Goal: Complete application form: Complete application form

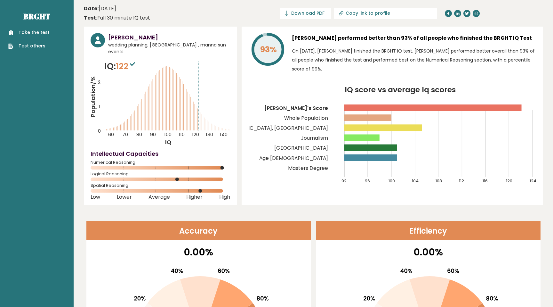
click at [41, 28] on div "Take the test Test others" at bounding box center [36, 35] width 63 height 28
click at [41, 32] on link "Take the test" at bounding box center [28, 32] width 41 height 7
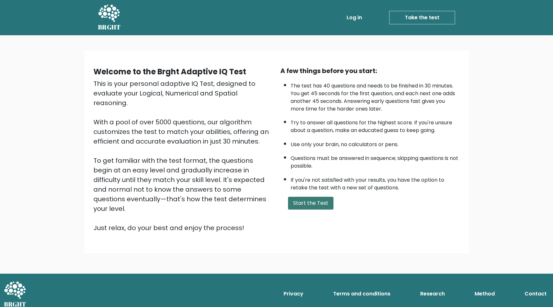
click at [320, 203] on button "Start the Test" at bounding box center [310, 203] width 45 height 13
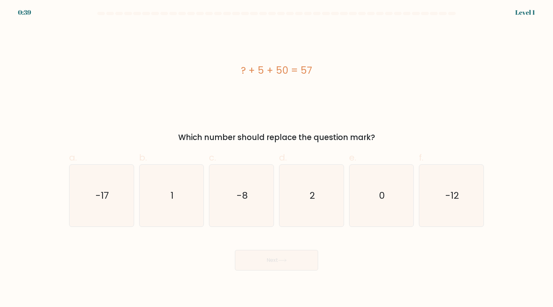
click at [320, 203] on icon "2" at bounding box center [312, 196] width 62 height 62
click at [277, 158] on input "d. 2" at bounding box center [277, 155] width 0 height 4
radio input "true"
click at [287, 259] on icon at bounding box center [282, 260] width 9 height 4
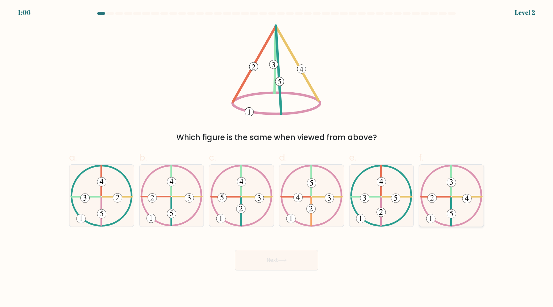
click at [456, 210] on icon at bounding box center [451, 196] width 62 height 62
click at [277, 158] on input "f." at bounding box center [277, 155] width 0 height 4
radio input "true"
click at [265, 255] on button "Next" at bounding box center [276, 260] width 83 height 20
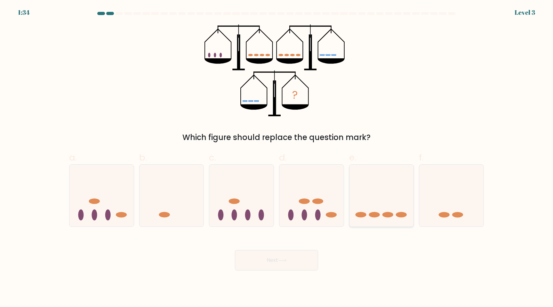
click at [372, 215] on ellipse at bounding box center [374, 214] width 11 height 5
click at [277, 158] on input "e." at bounding box center [277, 155] width 0 height 4
radio input "true"
click at [277, 255] on button "Next" at bounding box center [276, 260] width 83 height 20
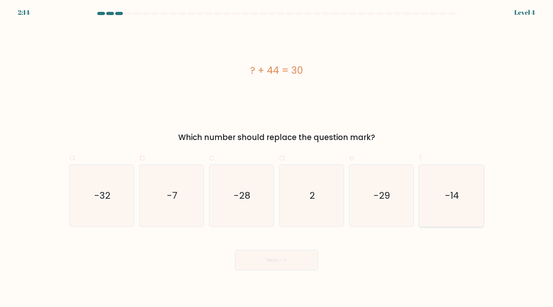
click at [474, 215] on icon "-14" at bounding box center [452, 196] width 62 height 62
click at [277, 158] on input "f. -14" at bounding box center [277, 155] width 0 height 4
radio input "true"
click at [315, 258] on button "Next" at bounding box center [276, 260] width 83 height 20
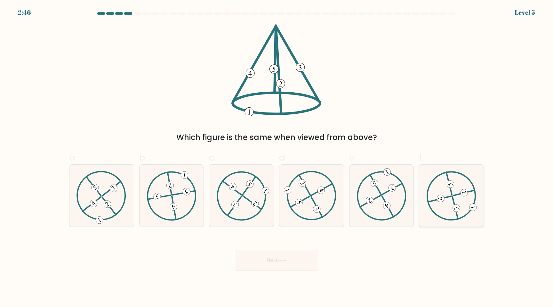
click at [457, 200] on icon at bounding box center [452, 195] width 50 height 49
click at [277, 158] on input "f." at bounding box center [277, 155] width 0 height 4
radio input "true"
click at [109, 207] on icon at bounding box center [102, 195] width 50 height 49
click at [277, 158] on input "a." at bounding box center [277, 155] width 0 height 4
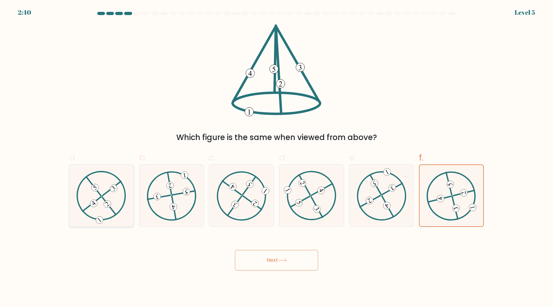
radio input "true"
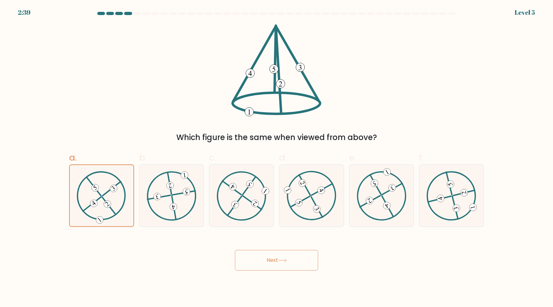
click at [288, 254] on button "Next" at bounding box center [276, 260] width 83 height 20
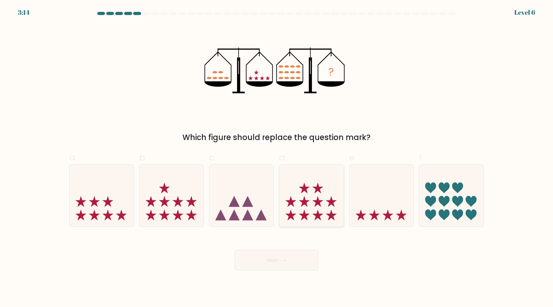
click at [307, 203] on icon at bounding box center [311, 195] width 64 height 53
click at [277, 158] on input "d." at bounding box center [277, 155] width 0 height 4
radio input "true"
click at [286, 257] on button "Next" at bounding box center [276, 260] width 83 height 20
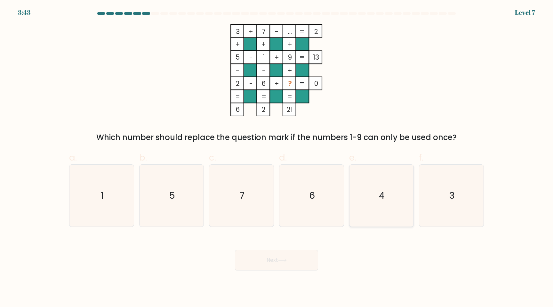
click at [385, 214] on icon "4" at bounding box center [382, 196] width 62 height 62
click at [277, 158] on input "e. 4" at bounding box center [277, 155] width 0 height 4
radio input "true"
click at [284, 258] on button "Next" at bounding box center [276, 260] width 83 height 20
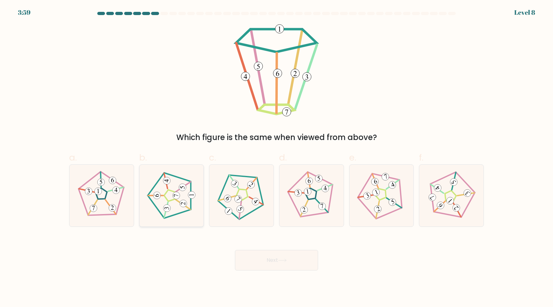
click at [176, 182] on icon at bounding box center [171, 195] width 49 height 49
click at [277, 158] on input "b." at bounding box center [277, 155] width 0 height 4
radio input "true"
click at [300, 263] on button "Next" at bounding box center [276, 260] width 83 height 20
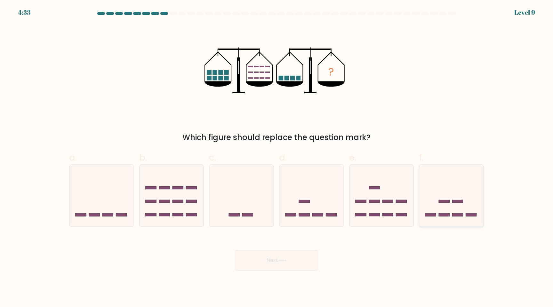
click at [480, 210] on icon at bounding box center [451, 195] width 64 height 53
click at [277, 158] on input "f." at bounding box center [277, 155] width 0 height 4
radio input "true"
click at [289, 256] on button "Next" at bounding box center [276, 260] width 83 height 20
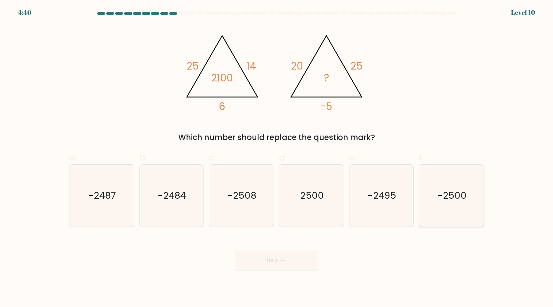
click at [445, 219] on icon "-2500" at bounding box center [452, 196] width 62 height 62
click at [277, 158] on input "f. -2500" at bounding box center [277, 155] width 0 height 4
radio input "true"
click at [279, 267] on button "Next" at bounding box center [276, 260] width 83 height 20
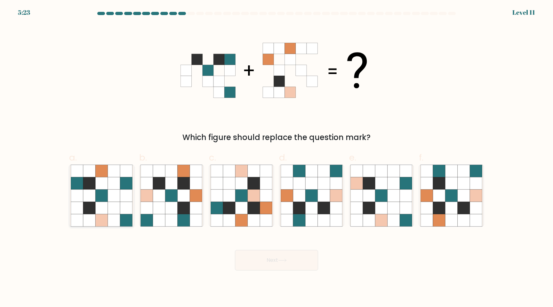
click at [118, 204] on icon at bounding box center [114, 207] width 12 height 12
click at [277, 158] on input "a." at bounding box center [277, 155] width 0 height 4
radio input "true"
click at [451, 221] on icon at bounding box center [451, 220] width 12 height 12
click at [277, 158] on input "f." at bounding box center [277, 155] width 0 height 4
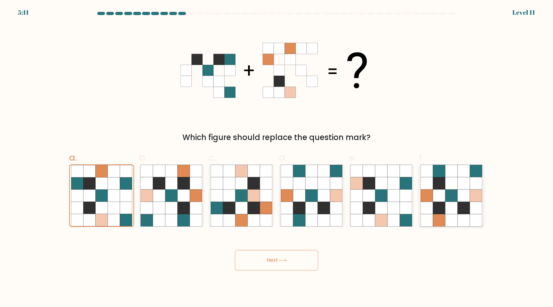
radio input "true"
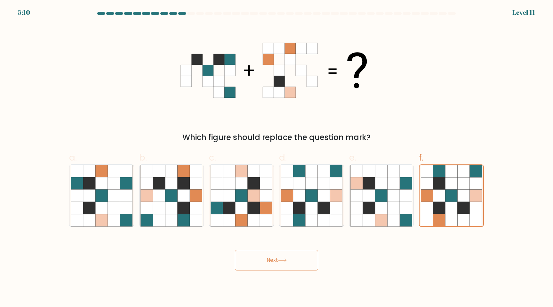
click at [282, 258] on button "Next" at bounding box center [276, 260] width 83 height 20
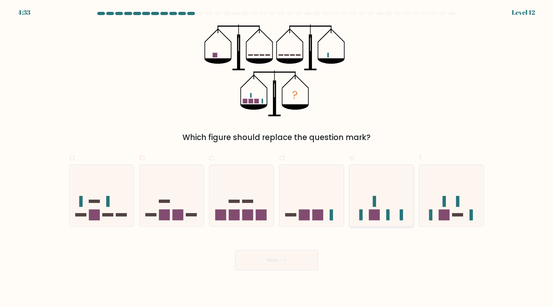
click at [369, 213] on rect at bounding box center [374, 214] width 11 height 11
click at [277, 158] on input "e." at bounding box center [277, 155] width 0 height 4
radio input "true"
click at [279, 263] on button "Next" at bounding box center [276, 260] width 83 height 20
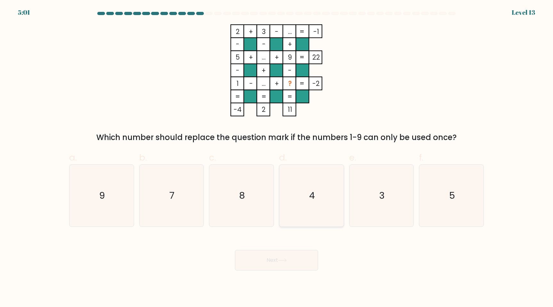
click at [329, 191] on icon "4" at bounding box center [312, 196] width 62 height 62
click at [277, 158] on input "d. 4" at bounding box center [277, 155] width 0 height 4
radio input "true"
click at [285, 258] on button "Next" at bounding box center [276, 260] width 83 height 20
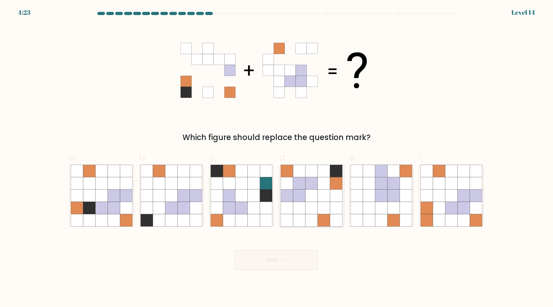
click at [324, 203] on icon at bounding box center [324, 207] width 12 height 12
click at [277, 158] on input "d." at bounding box center [277, 155] width 0 height 4
radio input "true"
click at [288, 255] on button "Next" at bounding box center [276, 260] width 83 height 20
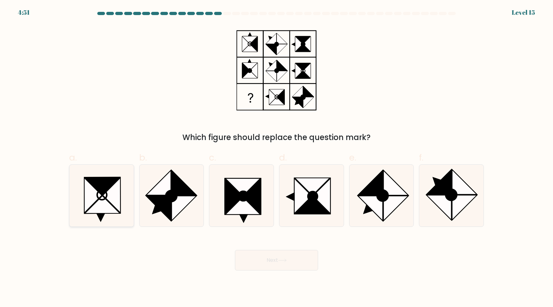
click at [112, 204] on icon at bounding box center [112, 194] width 18 height 35
click at [277, 158] on input "a." at bounding box center [277, 155] width 0 height 4
radio input "true"
click at [391, 209] on icon at bounding box center [396, 208] width 25 height 25
click at [277, 158] on input "e." at bounding box center [277, 155] width 0 height 4
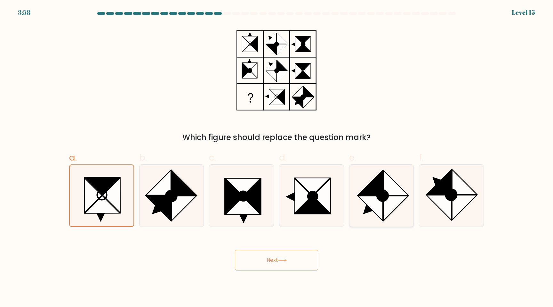
radio input "true"
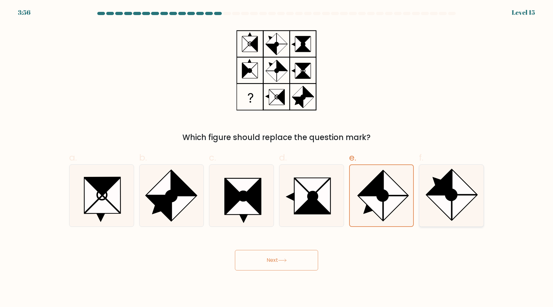
click at [442, 208] on icon at bounding box center [439, 207] width 25 height 25
click at [277, 158] on input "f." at bounding box center [277, 155] width 0 height 4
radio input "true"
click at [281, 267] on button "Next" at bounding box center [276, 260] width 83 height 20
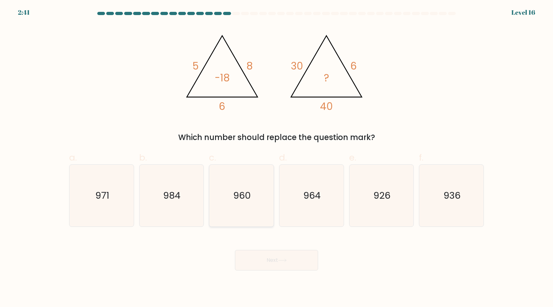
click at [225, 202] on icon "960" at bounding box center [242, 196] width 62 height 62
click at [277, 158] on input "c. 960" at bounding box center [277, 155] width 0 height 4
radio input "true"
click at [282, 266] on button "Next" at bounding box center [276, 260] width 83 height 20
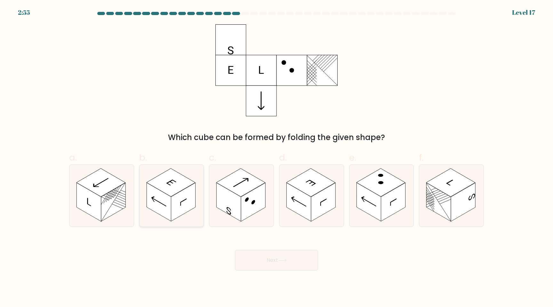
click at [189, 203] on rect at bounding box center [183, 201] width 24 height 39
click at [277, 158] on input "b." at bounding box center [277, 155] width 0 height 4
radio input "true"
click at [290, 263] on button "Next" at bounding box center [276, 260] width 83 height 20
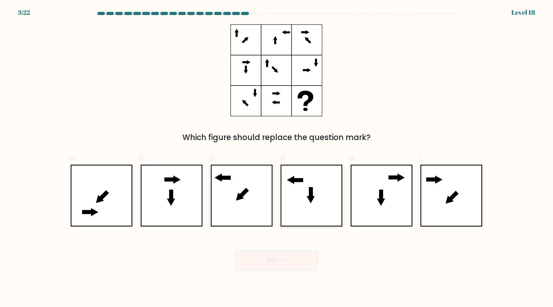
click at [310, 206] on icon at bounding box center [311, 196] width 62 height 62
click at [277, 158] on input "d." at bounding box center [277, 155] width 0 height 4
radio input "true"
click at [97, 212] on icon at bounding box center [94, 212] width 7 height 8
click at [277, 158] on input "a." at bounding box center [277, 155] width 0 height 4
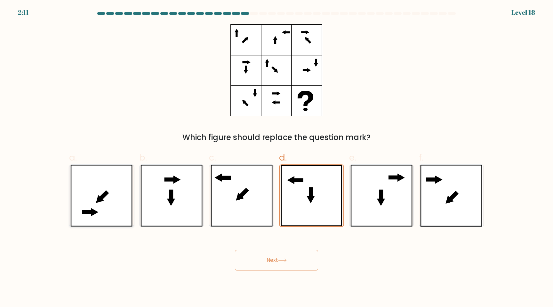
radio input "true"
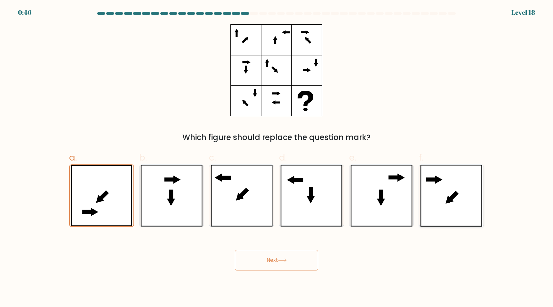
click at [460, 198] on icon at bounding box center [451, 196] width 62 height 62
click at [277, 158] on input "f." at bounding box center [277, 155] width 0 height 4
radio input "true"
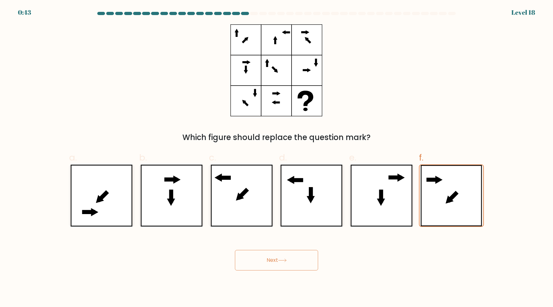
click at [275, 251] on button "Next" at bounding box center [276, 260] width 83 height 20
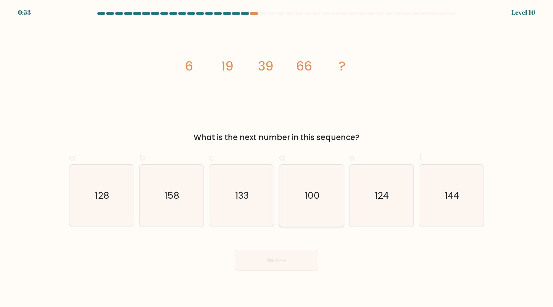
click at [327, 209] on icon "100" at bounding box center [312, 196] width 62 height 62
click at [277, 158] on input "d. 100" at bounding box center [277, 155] width 0 height 4
radio input "true"
click at [300, 260] on button "Next" at bounding box center [276, 260] width 83 height 20
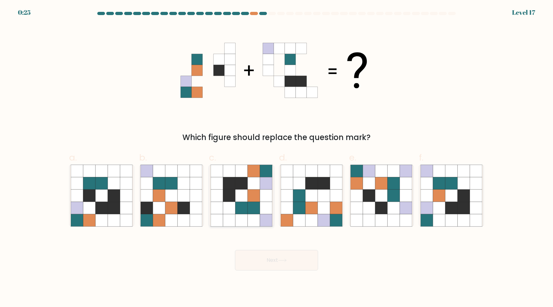
click at [238, 196] on icon at bounding box center [241, 195] width 12 height 12
click at [277, 158] on input "c." at bounding box center [277, 155] width 0 height 4
radio input "true"
click at [259, 184] on icon at bounding box center [254, 183] width 12 height 12
click at [277, 158] on input "c." at bounding box center [277, 155] width 0 height 4
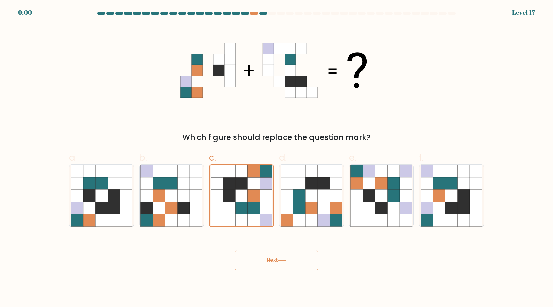
click at [273, 268] on button "Next" at bounding box center [276, 260] width 83 height 20
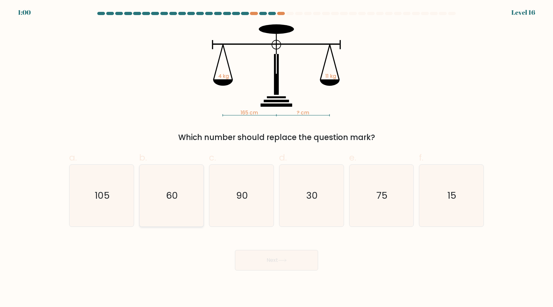
click at [161, 208] on icon "60" at bounding box center [172, 196] width 62 height 62
click at [277, 158] on input "b. 60" at bounding box center [277, 155] width 0 height 4
radio input "true"
click at [261, 267] on button "Next" at bounding box center [276, 260] width 83 height 20
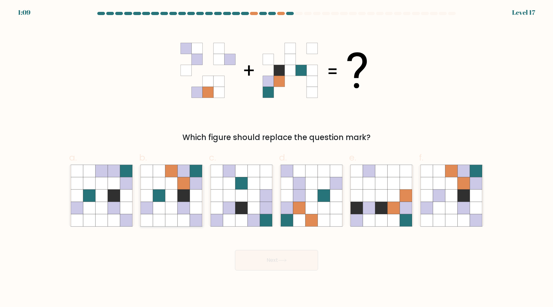
click at [178, 174] on icon at bounding box center [184, 171] width 12 height 12
click at [277, 158] on input "b." at bounding box center [277, 155] width 0 height 4
radio input "true"
click at [267, 267] on button "Next" at bounding box center [276, 260] width 83 height 20
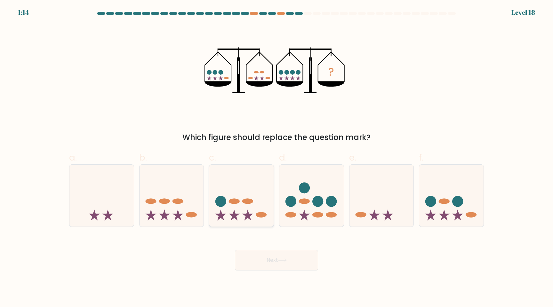
click at [236, 188] on icon at bounding box center [241, 195] width 64 height 53
click at [277, 158] on input "c." at bounding box center [277, 155] width 0 height 4
radio input "true"
click at [273, 259] on button "Next" at bounding box center [276, 260] width 83 height 20
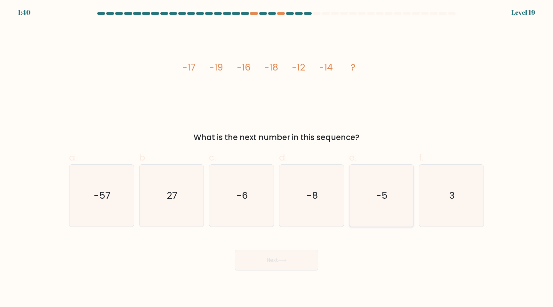
click at [400, 199] on icon "-5" at bounding box center [382, 196] width 62 height 62
click at [277, 158] on input "e. -5" at bounding box center [277, 155] width 0 height 4
radio input "true"
click at [285, 266] on button "Next" at bounding box center [276, 260] width 83 height 20
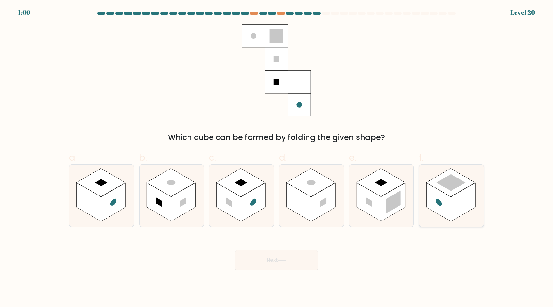
click at [470, 199] on rect at bounding box center [463, 201] width 24 height 39
click at [277, 158] on input "f." at bounding box center [277, 155] width 0 height 4
radio input "true"
click at [268, 265] on button "Next" at bounding box center [276, 260] width 83 height 20
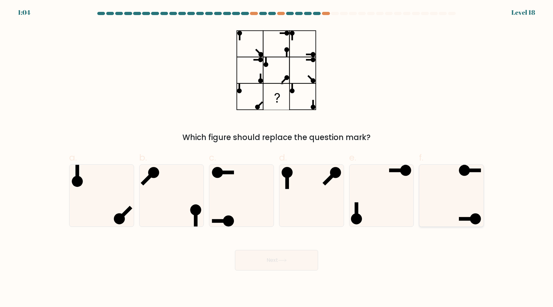
click at [451, 207] on icon at bounding box center [452, 196] width 62 height 62
click at [277, 158] on input "f." at bounding box center [277, 155] width 0 height 4
radio input "true"
click at [297, 187] on icon at bounding box center [312, 196] width 62 height 62
click at [277, 158] on input "d." at bounding box center [277, 155] width 0 height 4
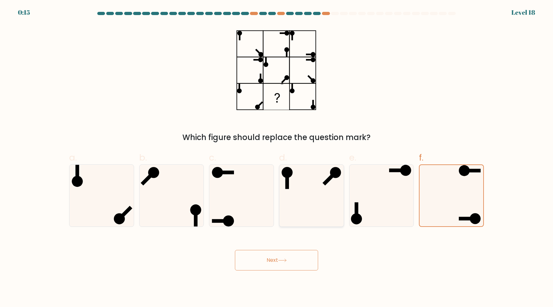
radio input "true"
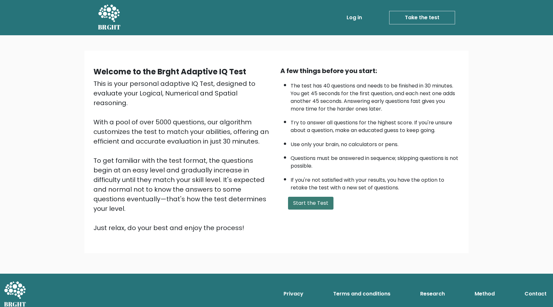
click at [312, 198] on button "Start the Test" at bounding box center [310, 203] width 45 height 13
click at [309, 200] on button "Start the Test" at bounding box center [310, 203] width 45 height 13
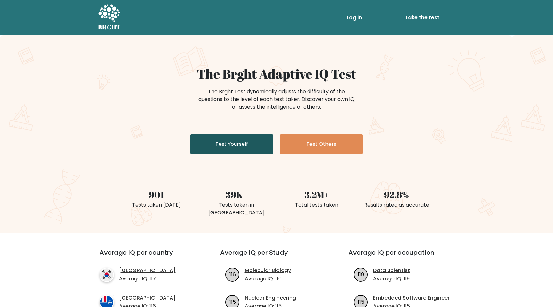
click at [257, 145] on link "Test Yourself" at bounding box center [231, 144] width 83 height 20
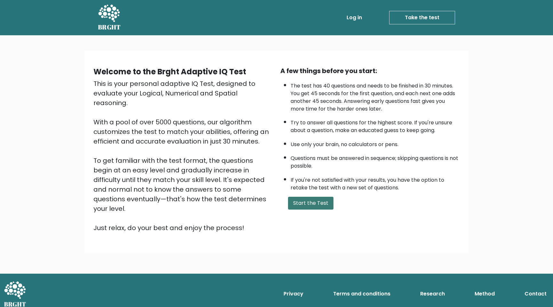
click at [317, 207] on button "Start the Test" at bounding box center [310, 203] width 45 height 13
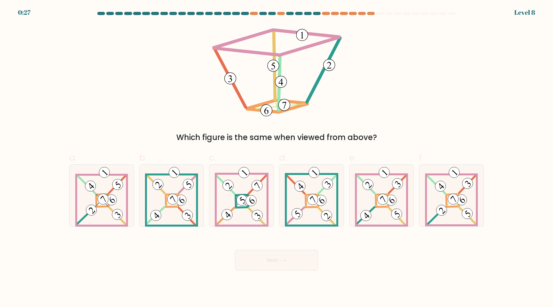
click at [525, 7] on div "0:27 Level 8" at bounding box center [276, 4] width 553 height 8
click at [525, 9] on div "Level 8" at bounding box center [524, 13] width 21 height 10
click at [525, 10] on div "Level 8" at bounding box center [524, 13] width 21 height 10
click at [27, 13] on form at bounding box center [276, 141] width 553 height 258
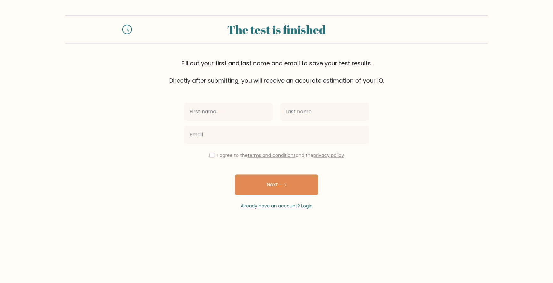
click at [201, 110] on input "text" at bounding box center [228, 112] width 88 height 18
type input "Chaoya"
type input "Sun"
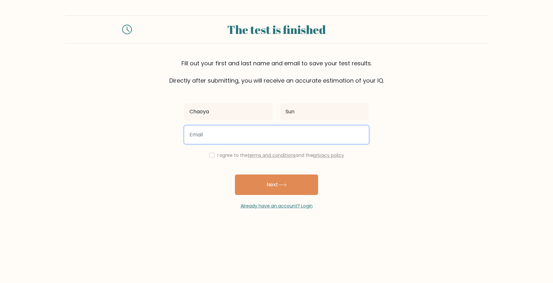
click at [198, 134] on input "email" at bounding box center [276, 135] width 184 height 18
type input "manna@mannasunevents.com"
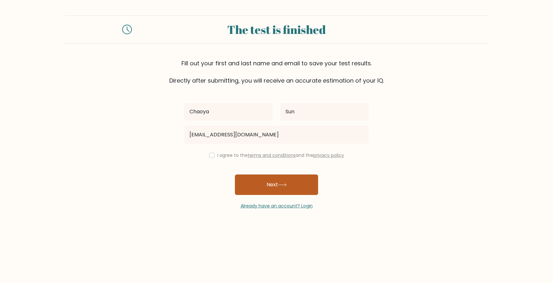
click at [267, 176] on button "Next" at bounding box center [276, 184] width 83 height 20
click at [211, 155] on input "checkbox" at bounding box center [211, 155] width 5 height 5
checkbox input "true"
click at [252, 177] on button "Next" at bounding box center [276, 184] width 83 height 20
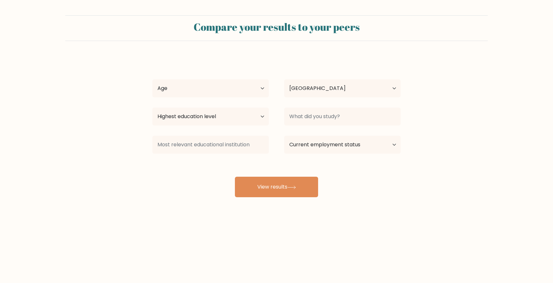
select select "CA"
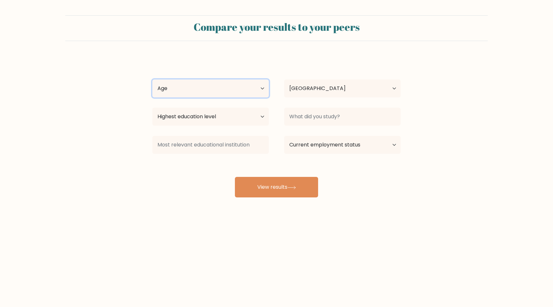
click at [193, 88] on select "Age Under [DEMOGRAPHIC_DATA] [DEMOGRAPHIC_DATA] [DEMOGRAPHIC_DATA] [DEMOGRAPHIC…" at bounding box center [210, 88] width 117 height 18
select select "35_44"
click at [152, 79] on select "Age Under [DEMOGRAPHIC_DATA] [DEMOGRAPHIC_DATA] [DEMOGRAPHIC_DATA] [DEMOGRAPHIC…" at bounding box center [210, 88] width 117 height 18
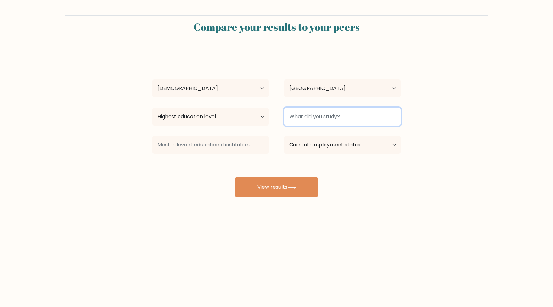
click at [309, 116] on input at bounding box center [342, 117] width 117 height 18
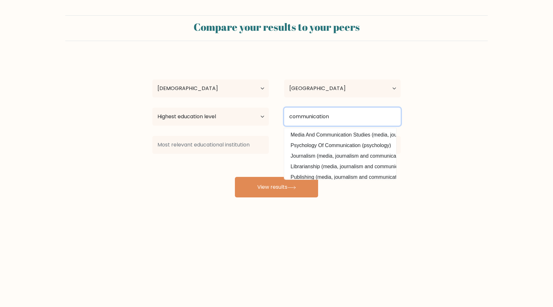
type input "communication"
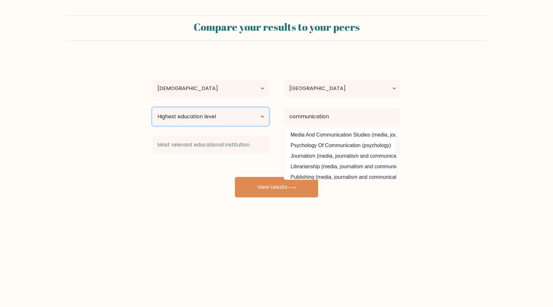
click at [233, 112] on select "Highest education level No schooling Primary Lower Secondary Upper Secondary Oc…" at bounding box center [210, 117] width 117 height 18
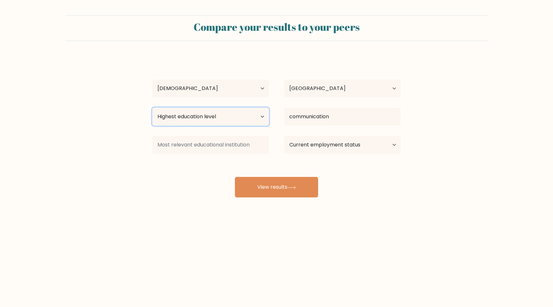
select select "masters_degree"
click at [152, 108] on select "Highest education level No schooling Primary Lower Secondary Upper Secondary Oc…" at bounding box center [210, 117] width 117 height 18
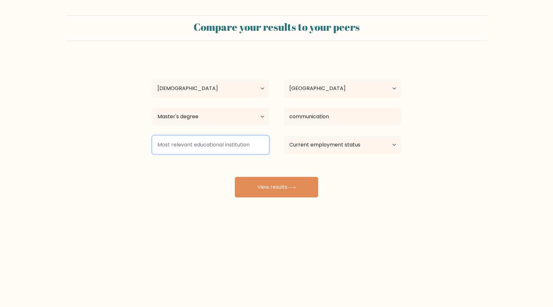
click at [193, 143] on input at bounding box center [210, 145] width 117 height 18
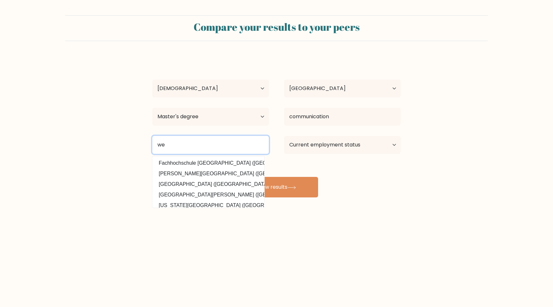
type input "w"
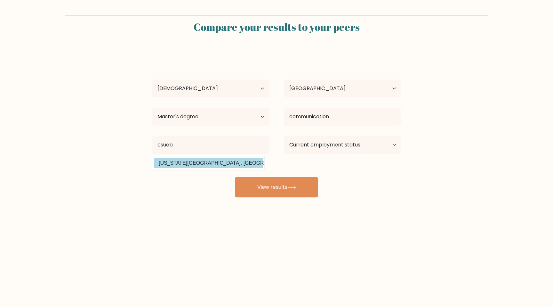
click at [239, 163] on option "California State University, East Bay (United States)" at bounding box center [208, 163] width 109 height 10
type input "[US_STATE][GEOGRAPHIC_DATA], [GEOGRAPHIC_DATA]"
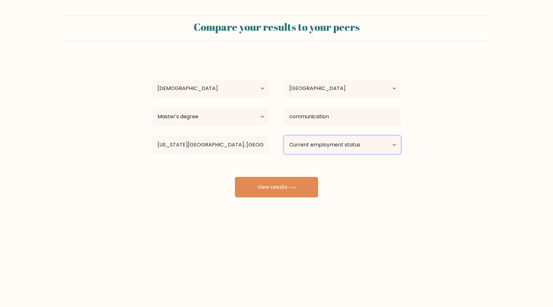
click at [322, 150] on select "Current employment status Employed Student Retired Other / prefer not to answer" at bounding box center [342, 145] width 117 height 18
select select "other"
click at [284, 136] on select "Current employment status Employed Student Retired Other / prefer not to answer" at bounding box center [342, 145] width 117 height 18
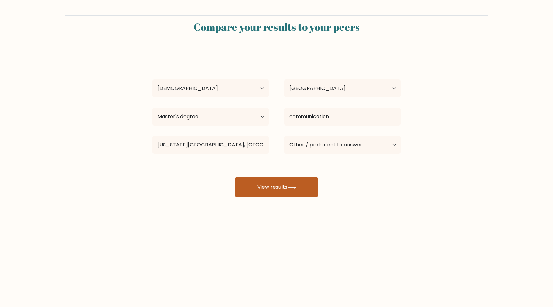
click at [296, 187] on icon at bounding box center [292, 187] width 8 height 3
